Goal: Transaction & Acquisition: Purchase product/service

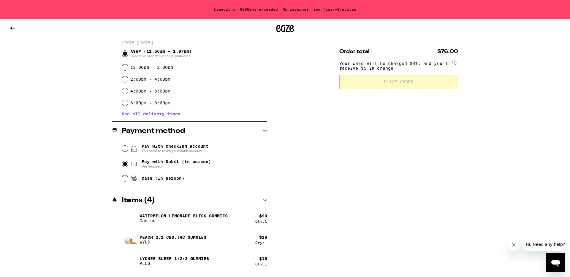
scroll to position [144, 0]
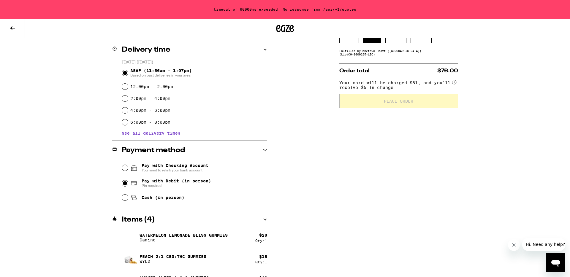
click at [511, 120] on div "**********" at bounding box center [285, 85] width 570 height 459
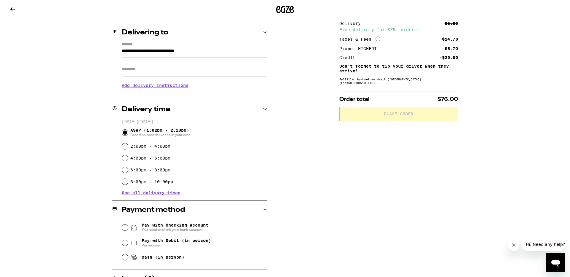
scroll to position [106, 0]
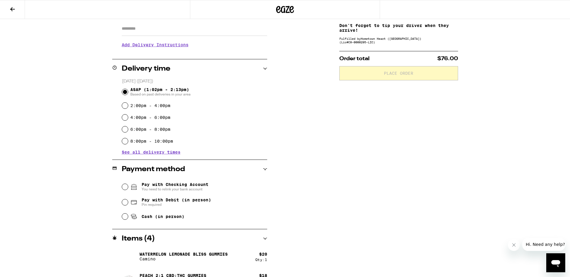
click at [195, 200] on span "Pay with Debit (in person)" at bounding box center [176, 200] width 69 height 5
click at [128, 200] on input "Pay with Debit (in person) Pin required" at bounding box center [125, 203] width 6 height 6
radio input "true"
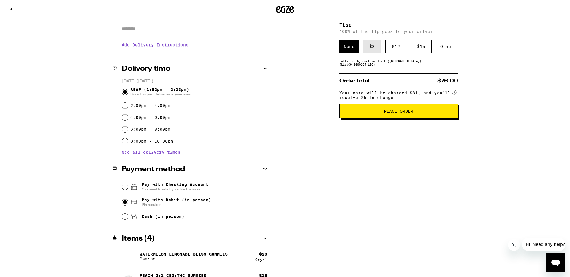
click at [373, 50] on div "$ 8" at bounding box center [372, 47] width 18 height 14
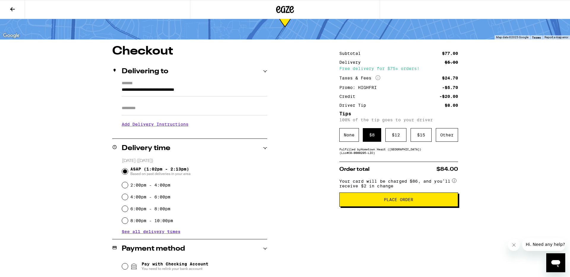
scroll to position [27, 0]
click at [418, 202] on span "Place Order" at bounding box center [398, 199] width 109 height 4
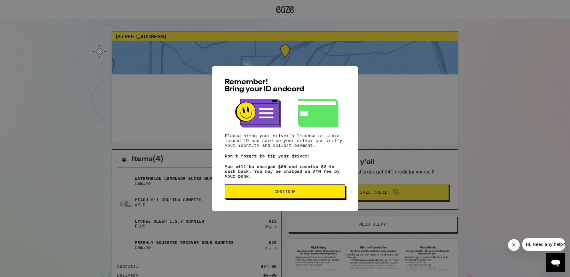
click at [339, 199] on button "Continue" at bounding box center [285, 192] width 121 height 14
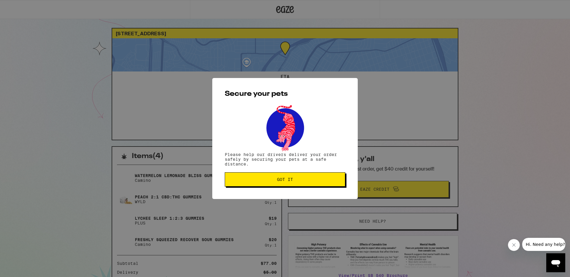
click at [332, 182] on span "Got it" at bounding box center [285, 180] width 110 height 4
